Goal: Task Accomplishment & Management: Manage account settings

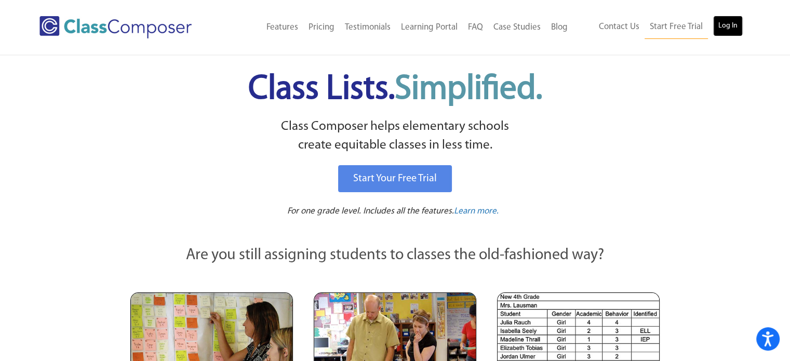
click at [733, 29] on link "Log In" at bounding box center [728, 26] width 30 height 21
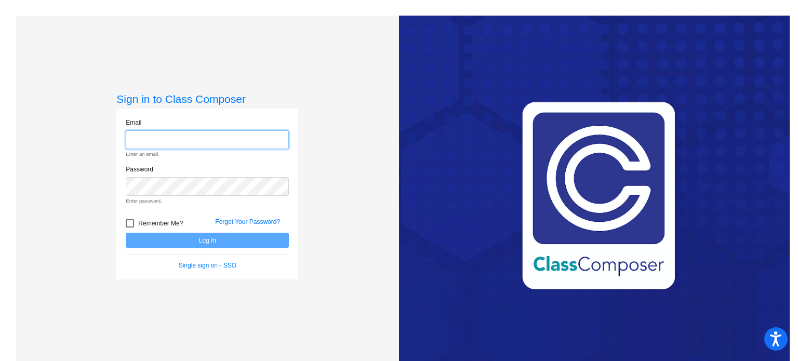
type input "[EMAIL_ADDRESS][DOMAIN_NAME]"
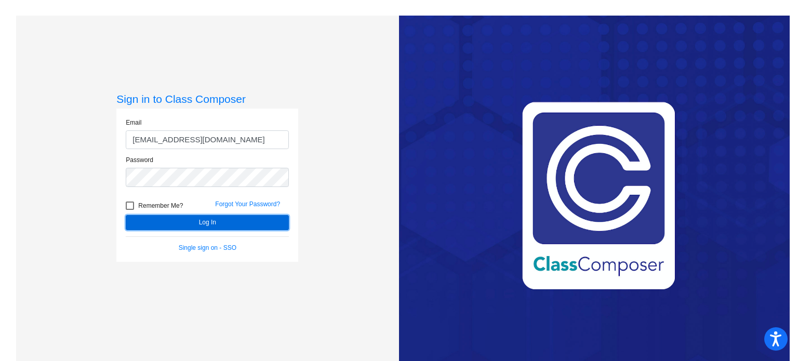
click at [182, 240] on form "Email [EMAIL_ADDRESS][DOMAIN_NAME] Password Remember Me? Forgot Your Password? …" at bounding box center [207, 185] width 163 height 134
click at [191, 229] on button "Log In" at bounding box center [207, 222] width 163 height 15
